Goal: Task Accomplishment & Management: Manage account settings

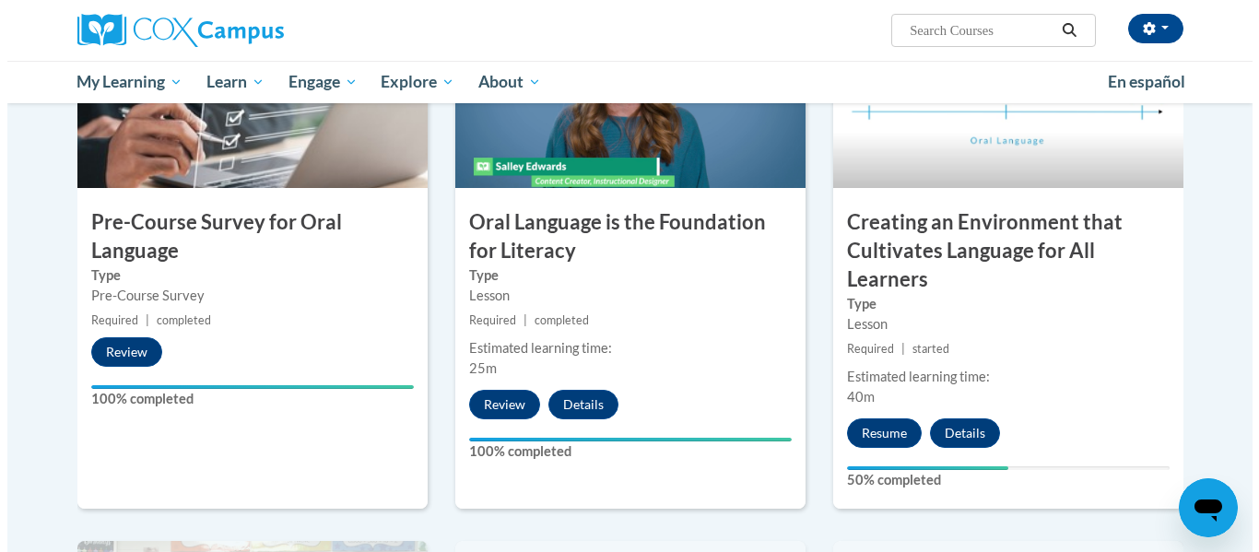
scroll to position [507, 0]
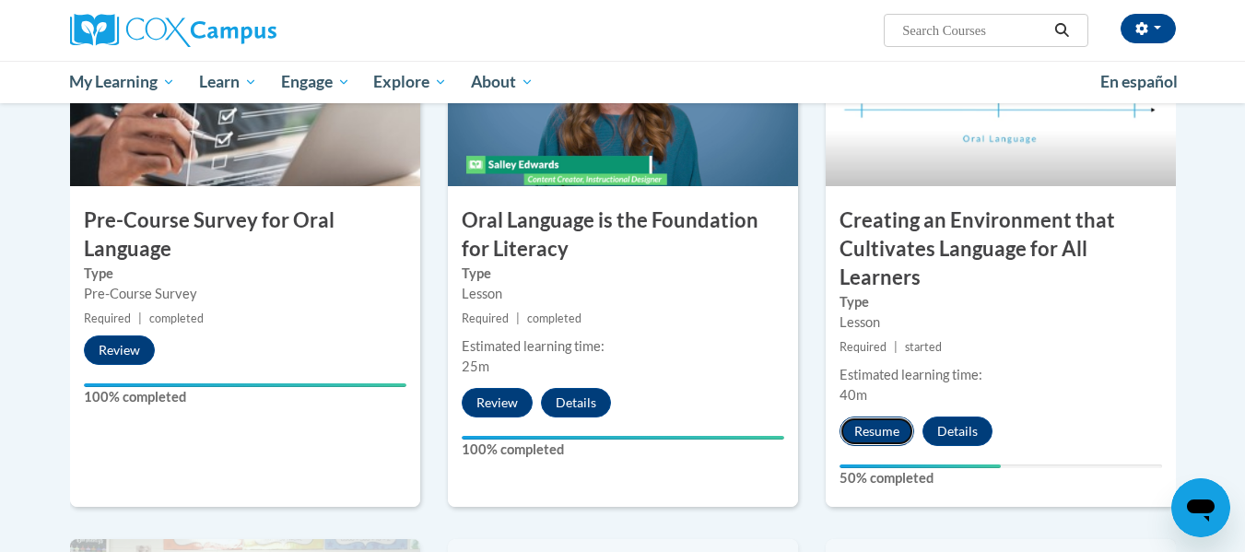
click at [894, 431] on button "Resume" at bounding box center [877, 431] width 75 height 29
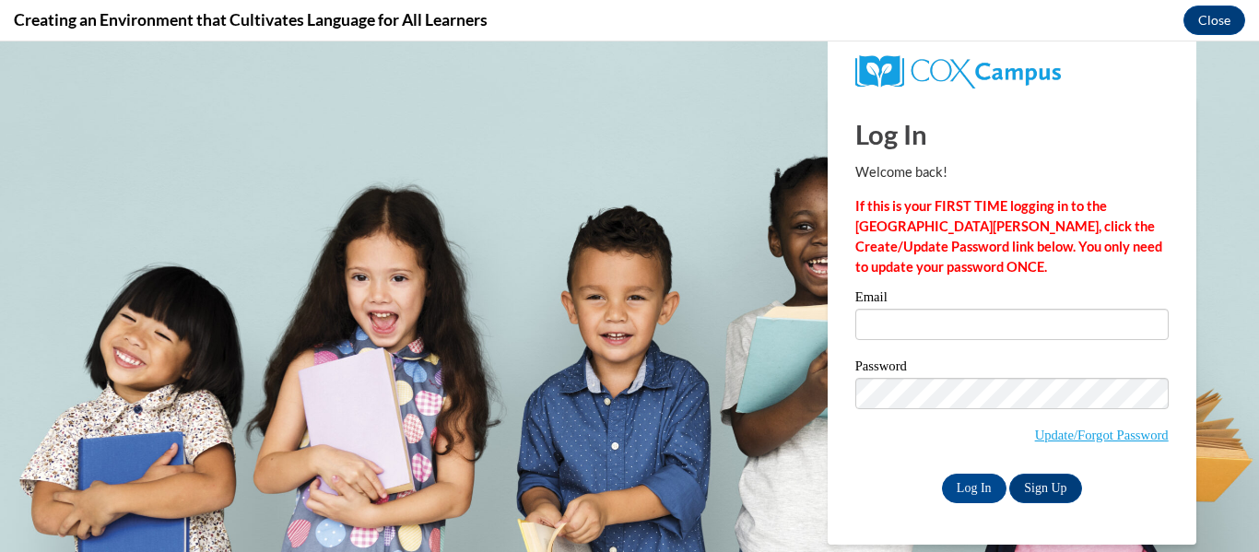
scroll to position [0, 0]
click at [986, 327] on input "Email" at bounding box center [1011, 324] width 313 height 31
type input "[EMAIL_ADDRESS][DOMAIN_NAME]"
click at [974, 484] on input "Log In" at bounding box center [974, 488] width 65 height 29
